Goal: Task Accomplishment & Management: Use online tool/utility

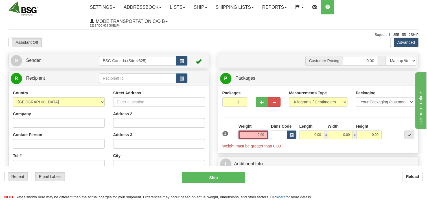
drag, startPoint x: 248, startPoint y: 136, endPoint x: 275, endPoint y: 135, distance: 27.1
click at [274, 136] on div "1 Weight 0.00 Dims Code 0.00" at bounding box center [318, 135] width 195 height 25
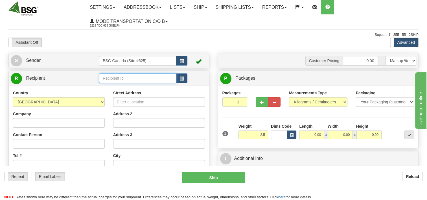
type input "2.50"
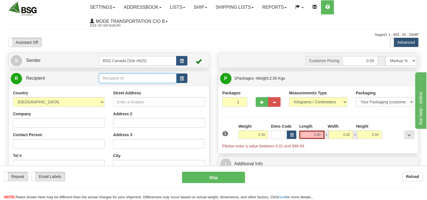
click at [129, 77] on input "text" at bounding box center [137, 78] width 77 height 10
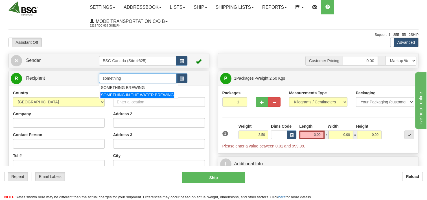
click at [138, 92] on div "SOMETHING IN THE WATER BREWING" at bounding box center [137, 95] width 74 height 6
type input "SOMETHING IN THE WATER BREWING"
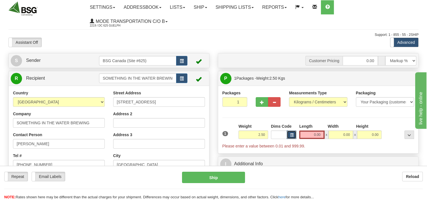
click at [287, 133] on button "button" at bounding box center [292, 134] width 10 height 8
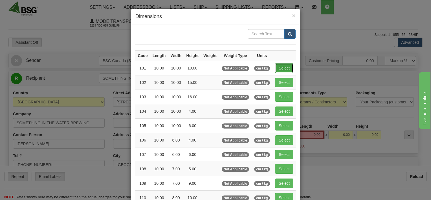
click at [279, 66] on button "Select" at bounding box center [284, 68] width 18 height 10
type input "101"
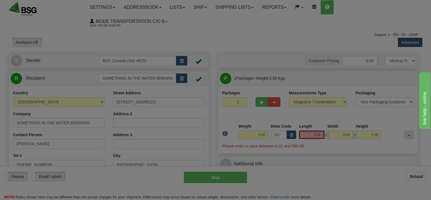
type input "10.00"
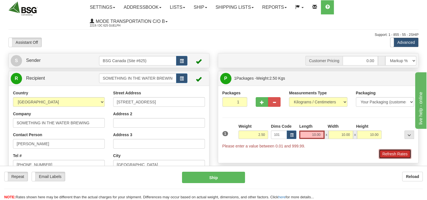
click at [394, 149] on button "Refresh Rates" at bounding box center [394, 154] width 32 height 10
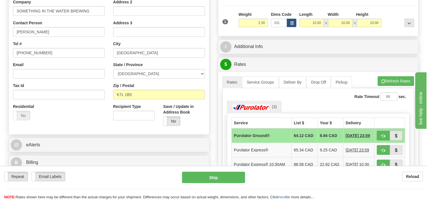
scroll to position [113, 0]
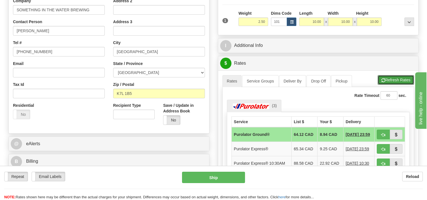
click at [389, 81] on button "Refresh Rates" at bounding box center [395, 80] width 36 height 10
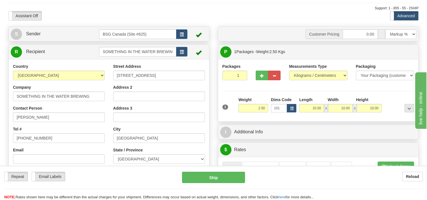
scroll to position [0, 0]
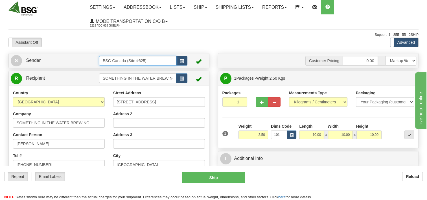
drag, startPoint x: 135, startPoint y: 61, endPoint x: 73, endPoint y: 62, distance: 61.8
click at [86, 61] on tr "S Sender BSG Canada (Site #625)" at bounding box center [109, 61] width 196 height 12
click at [128, 70] on div "BSG SAINT LAURENT 623" at bounding box center [136, 70] width 72 height 6
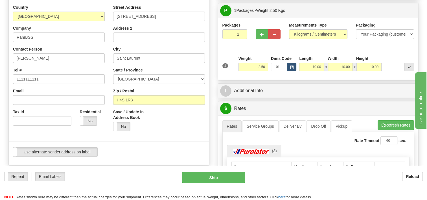
scroll to position [141, 0]
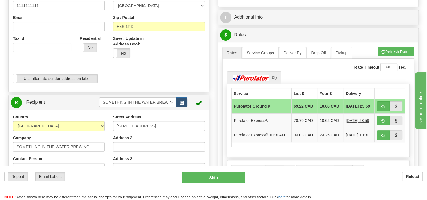
type input "BSG SAINT LAURENT 623"
click at [173, 102] on input "SOMETHING IN THE WATER BREWING" at bounding box center [137, 102] width 77 height 10
drag, startPoint x: 175, startPoint y: 102, endPoint x: 68, endPoint y: 100, distance: 106.9
click at [70, 102] on tr "R Recipient SOMETHING IN THE WATER BREWING" at bounding box center [109, 102] width 196 height 12
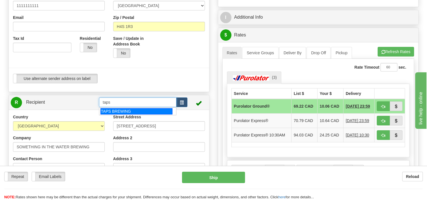
click at [112, 111] on div "TAPS BREWING" at bounding box center [136, 111] width 72 height 6
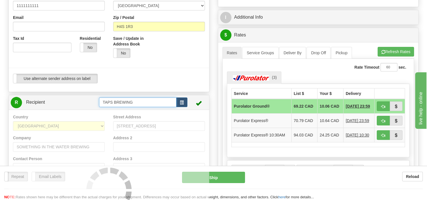
type input "TAPS BREWING"
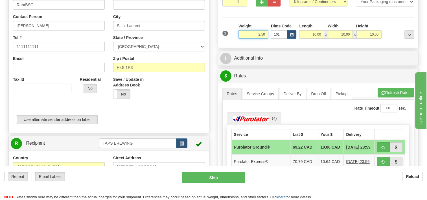
scroll to position [63, 0]
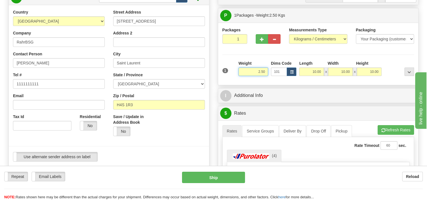
drag, startPoint x: 253, startPoint y: 68, endPoint x: 281, endPoint y: 70, distance: 27.8
click at [275, 70] on div "1 Weight 2.50 Dims Code 101" at bounding box center [318, 70] width 195 height 20
type input "1.00"
click at [329, 84] on div "Packages 1 1 Measurements Type" at bounding box center [318, 54] width 200 height 62
click at [400, 129] on button "Refresh Rates" at bounding box center [395, 130] width 36 height 10
